Goal: Obtain resource: Download file/media

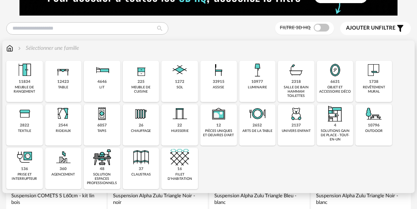
scroll to position [47, 0]
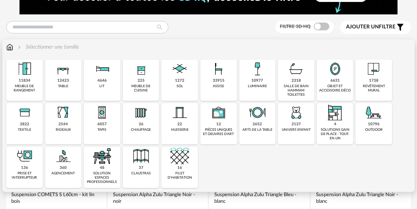
click at [370, 82] on div "1738" at bounding box center [373, 80] width 9 height 5
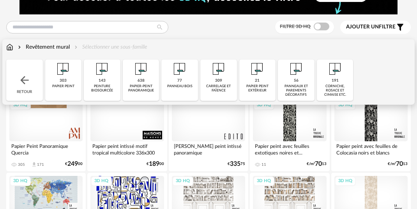
click at [185, 82] on div "77 panneau bois" at bounding box center [179, 80] width 37 height 41
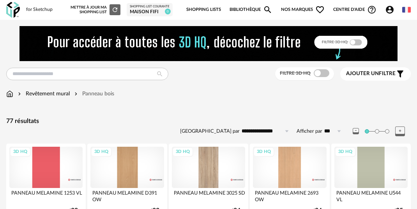
click at [58, 95] on div "Revêtement mural" at bounding box center [42, 94] width 53 height 8
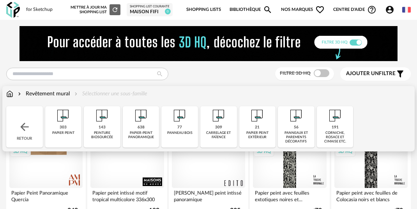
click at [108, 123] on img at bounding box center [102, 115] width 19 height 19
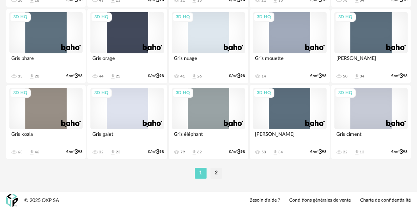
scroll to position [1502, 0]
click at [215, 171] on li "2" at bounding box center [216, 173] width 12 height 11
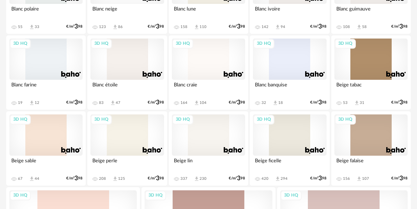
scroll to position [566, 0]
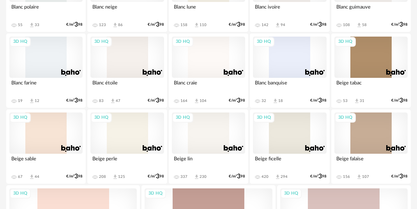
click at [129, 62] on div "3D HQ" at bounding box center [126, 57] width 73 height 41
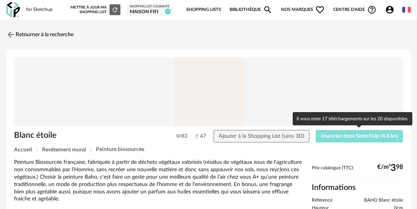
click at [364, 136] on span "Importer dans SketchUp (4,6 ko)" at bounding box center [359, 136] width 77 height 5
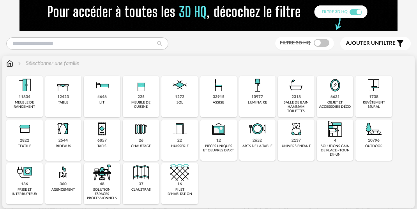
scroll to position [30, 0]
click at [371, 106] on div "revêtement mural" at bounding box center [373, 104] width 32 height 9
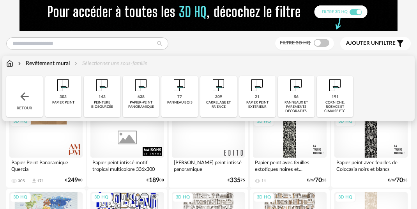
click at [220, 94] on img at bounding box center [218, 85] width 19 height 19
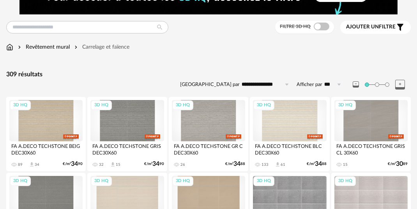
scroll to position [48, 0]
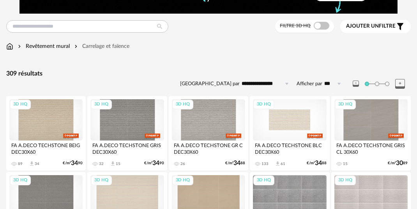
click at [294, 135] on div "3D HQ" at bounding box center [289, 119] width 73 height 41
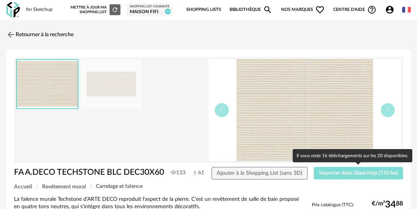
click at [339, 174] on span "Importer dans SketchUp (710 ko)" at bounding box center [358, 173] width 79 height 5
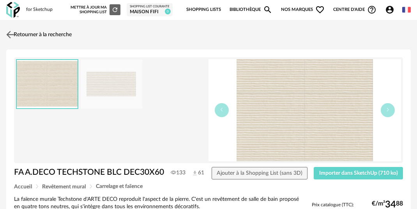
click at [9, 33] on img at bounding box center [10, 34] width 11 height 11
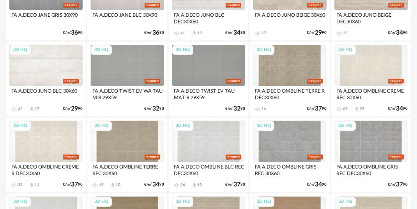
scroll to position [331, 0]
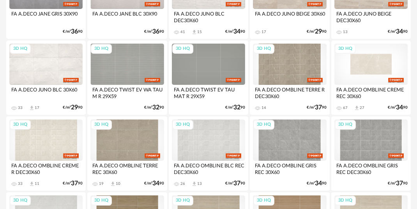
click at [374, 61] on div "3D HQ" at bounding box center [370, 64] width 73 height 41
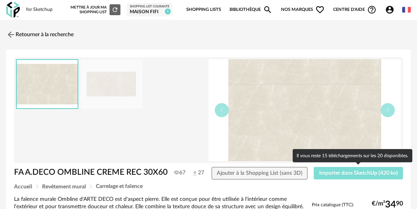
click at [333, 175] on span "Importer dans SketchUp (420 ko)" at bounding box center [358, 173] width 79 height 5
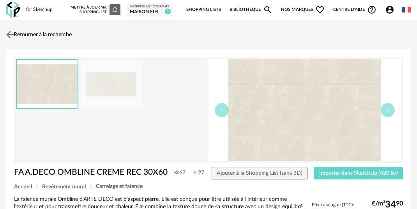
click at [40, 37] on link "Retourner à la recherche" at bounding box center [37, 34] width 67 height 17
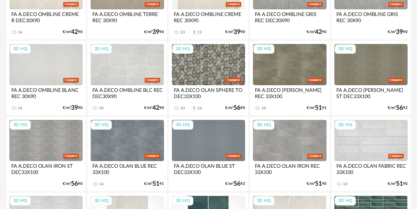
scroll to position [1494, 0]
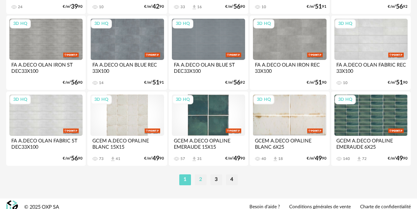
click at [203, 179] on li "2" at bounding box center [201, 179] width 12 height 11
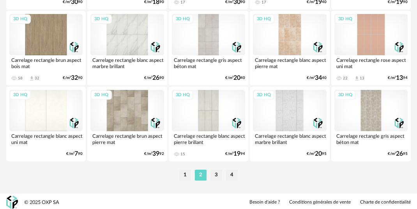
scroll to position [1502, 0]
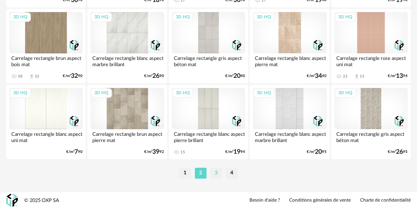
click at [215, 176] on li "3" at bounding box center [216, 173] width 12 height 11
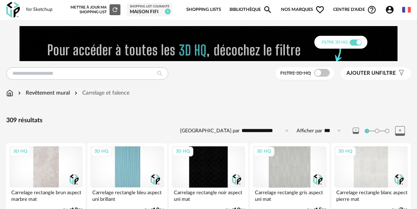
click at [52, 162] on div "3D HQ" at bounding box center [45, 166] width 73 height 41
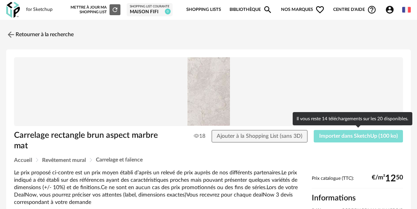
click at [348, 137] on span "Importer dans SketchUp (100 ko)" at bounding box center [358, 136] width 79 height 5
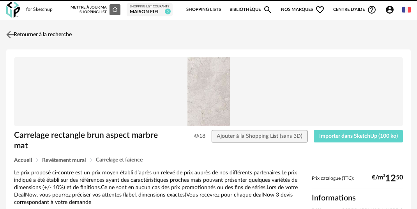
click at [18, 38] on link "Retourner à la recherche" at bounding box center [37, 34] width 67 height 17
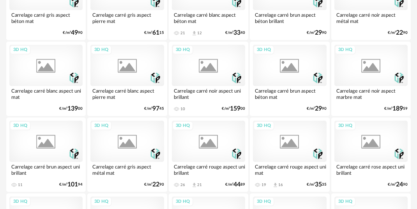
scroll to position [1502, 0]
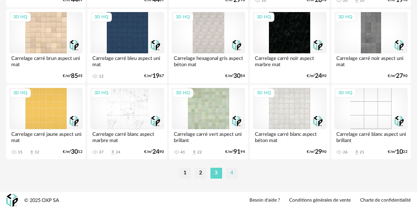
click at [234, 174] on li "4" at bounding box center [232, 173] width 12 height 11
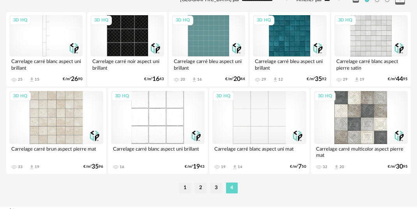
scroll to position [136, 0]
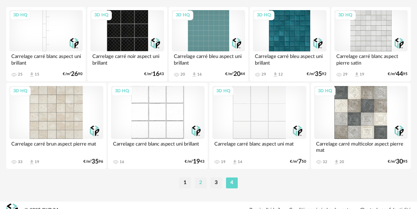
click at [204, 183] on li "2" at bounding box center [201, 183] width 12 height 11
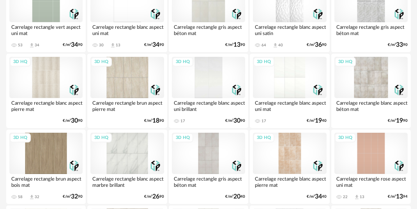
scroll to position [1307, 0]
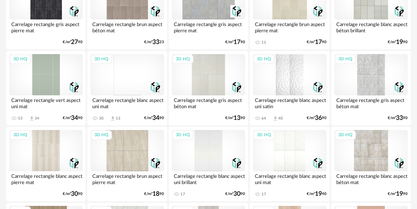
click at [58, 165] on div "3D HQ" at bounding box center [45, 150] width 73 height 41
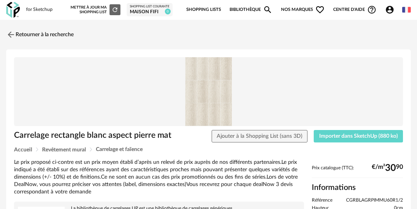
click at [189, 89] on img at bounding box center [208, 91] width 389 height 69
